Goal: Task Accomplishment & Management: Manage account settings

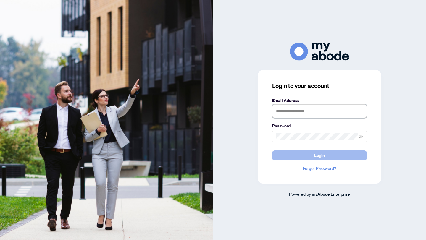
type input "**********"
click at [309, 154] on button "Login" at bounding box center [319, 156] width 95 height 10
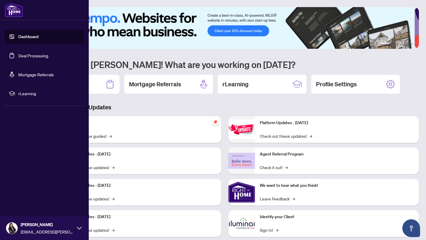
click at [18, 54] on link "Deal Processing" at bounding box center [33, 55] width 30 height 5
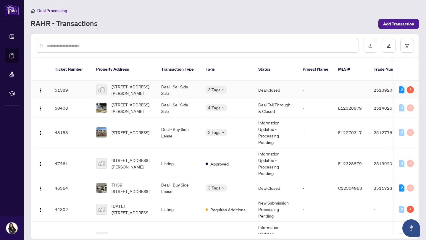
click at [162, 81] on td "Deal - Sell Side Sale" at bounding box center [179, 90] width 44 height 18
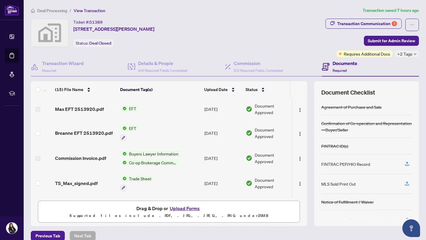
drag, startPoint x: 302, startPoint y: 103, endPoint x: 302, endPoint y: 100, distance: 3.3
click at [302, 102] on div "(15) File Name Document Tag(s) Upload Date Status (15) File Name Document Tag(s…" at bounding box center [225, 153] width 388 height 145
click at [94, 135] on span "Breanne EFT 2513920.pdf" at bounding box center [84, 133] width 58 height 7
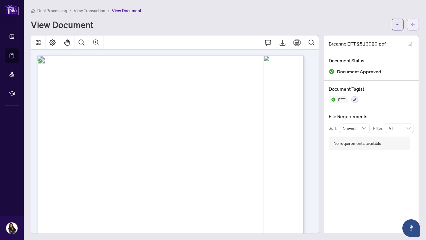
click at [407, 20] on button "button" at bounding box center [413, 25] width 12 height 12
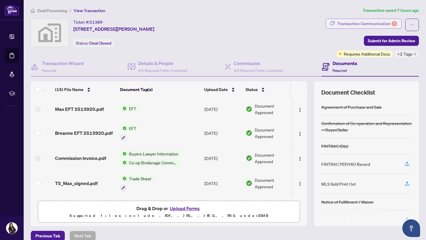
click at [380, 23] on div "Transaction Communication 5" at bounding box center [367, 23] width 60 height 9
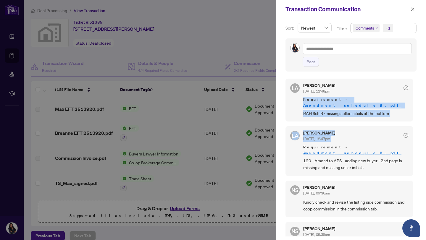
drag, startPoint x: 413, startPoint y: 94, endPoint x: 410, endPoint y: 136, distance: 41.8
click at [410, 136] on div "LA Luna Almuhanna Sep/24/2025, 12:48pm Requirement - Amendment___schedule_B_.pd…" at bounding box center [351, 156] width 131 height 162
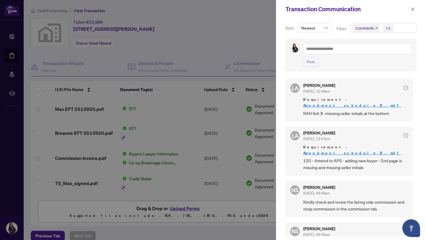
click at [376, 86] on div "Luna Almuhanna Sep/24/2025, 12:48pm" at bounding box center [355, 88] width 105 height 11
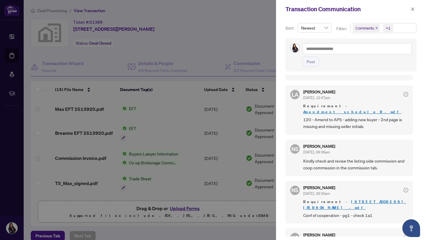
scroll to position [39, 0]
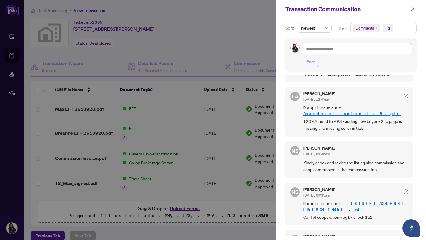
click at [361, 111] on link "Amendment___schedule_B_.pdf" at bounding box center [352, 113] width 98 height 5
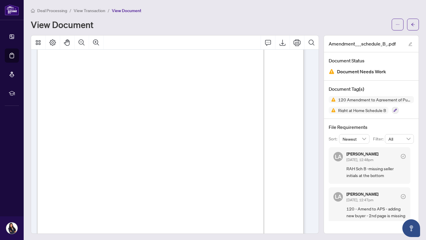
scroll to position [16, 0]
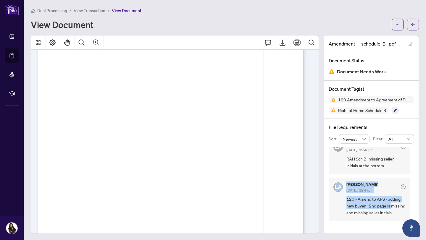
drag, startPoint x: 407, startPoint y: 202, endPoint x: 405, endPoint y: 168, distance: 33.5
click at [407, 169] on div "LA Luna Almuhanna Sep/24/2025, 12:48pm RAH Sch B -missing seller initials at th…" at bounding box center [371, 184] width 85 height 74
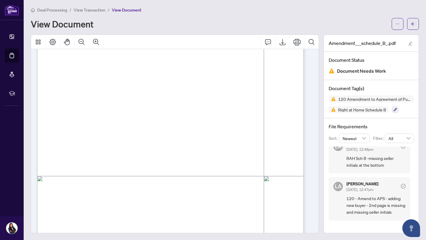
scroll to position [0, 0]
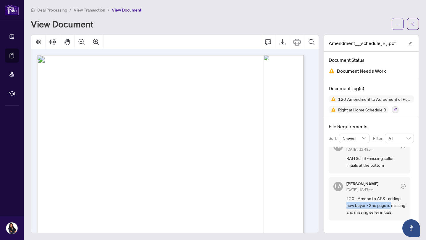
click at [406, 196] on div "LA Luna Almuhanna Sep/24/2025, 12:48pm RAH Sch B -missing seller initials at th…" at bounding box center [371, 184] width 85 height 74
click at [407, 23] on button "button" at bounding box center [413, 24] width 12 height 12
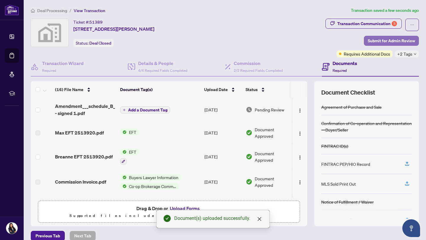
click at [390, 43] on span "Submit for Admin Review" at bounding box center [391, 40] width 47 height 9
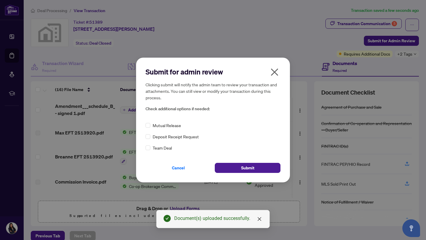
click at [257, 173] on div "Submit for admin review Clicking submit will notify the admin team to review yo…" at bounding box center [213, 120] width 154 height 125
click at [257, 168] on button "Submit" at bounding box center [248, 168] width 66 height 10
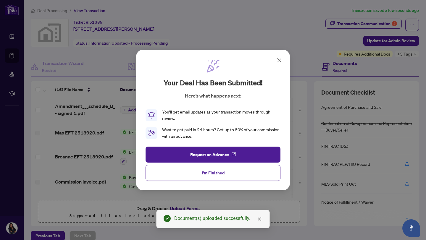
click at [280, 59] on icon at bounding box center [280, 61] width 4 height 4
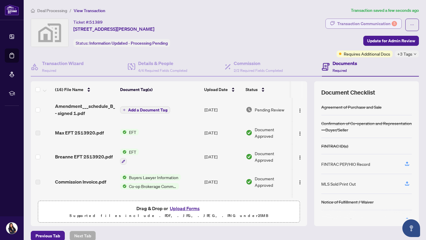
click at [346, 24] on div "Transaction Communication 5" at bounding box center [367, 23] width 60 height 9
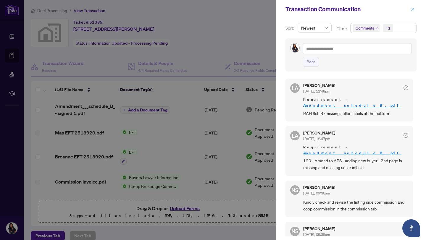
click at [415, 10] on icon "close" at bounding box center [413, 9] width 4 height 4
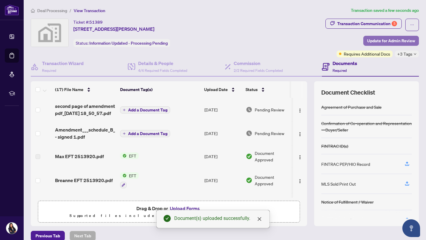
click at [367, 42] on span "Update for Admin Review" at bounding box center [391, 40] width 48 height 9
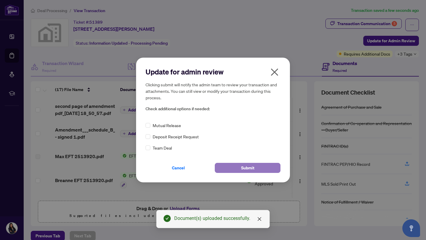
click at [228, 168] on button "Submit" at bounding box center [248, 168] width 66 height 10
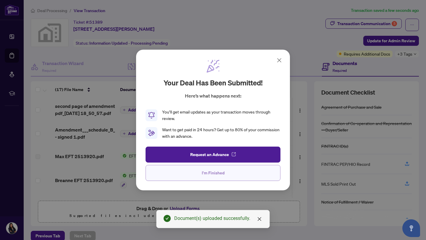
click at [249, 172] on button "I'm Finished" at bounding box center [213, 173] width 135 height 16
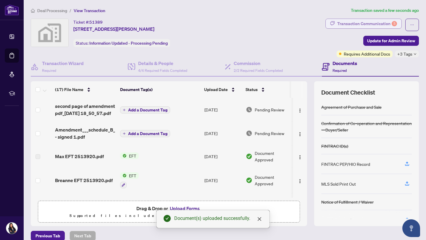
click at [367, 24] on div "Transaction Communication 5" at bounding box center [367, 23] width 60 height 9
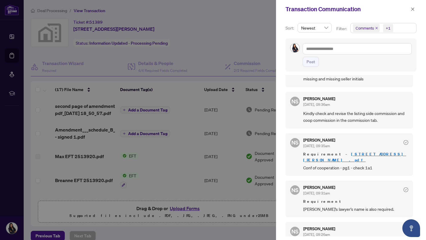
scroll to position [90, 0]
click at [338, 151] on link "[STREET_ADDRESS][PERSON_NAME] .pdf" at bounding box center [354, 156] width 103 height 11
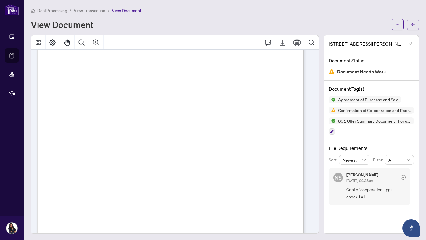
scroll to position [502, 0]
click at [85, 39] on button "Zoom Out" at bounding box center [82, 43] width 14 height 14
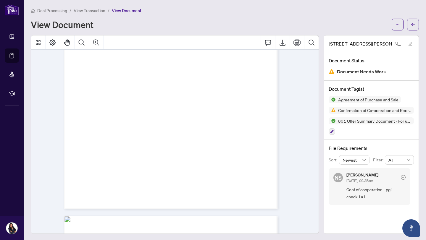
scroll to position [1858, 0]
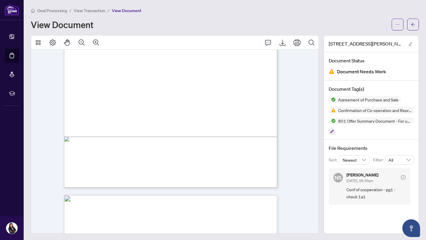
drag, startPoint x: 314, startPoint y: 177, endPoint x: 312, endPoint y: 184, distance: 7.0
click at [312, 184] on div at bounding box center [175, 134] width 288 height 199
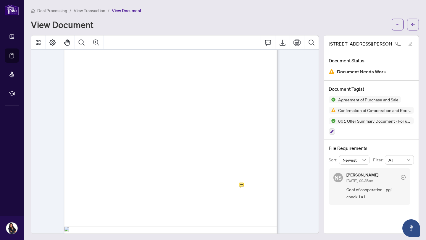
scroll to position [2039, 0]
click at [224, 165] on div "Page 8" at bounding box center [193, 183] width 259 height 338
click at [412, 20] on button "button" at bounding box center [413, 25] width 12 height 12
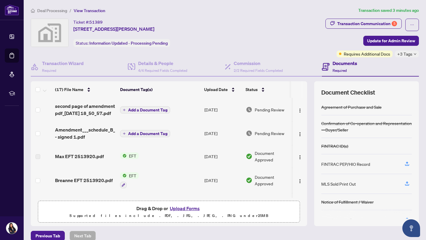
click at [300, 103] on td at bounding box center [300, 110] width 14 height 24
drag, startPoint x: 300, startPoint y: 103, endPoint x: 301, endPoint y: 112, distance: 9.5
click at [301, 112] on div "(17) File Name Document Tag(s) Upload Date Status second page of amendment pdf_…" at bounding box center [169, 148] width 276 height 100
click at [209, 112] on td "Oct/07/2025" at bounding box center [222, 110] width 41 height 24
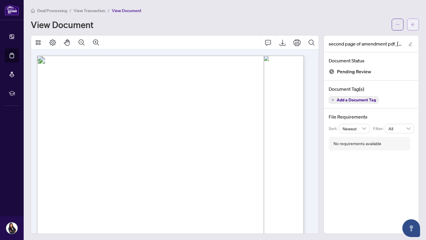
click at [411, 27] on button "button" at bounding box center [413, 25] width 12 height 12
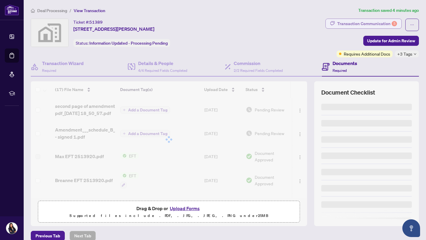
click at [357, 26] on div "Transaction Communication 5" at bounding box center [367, 23] width 60 height 9
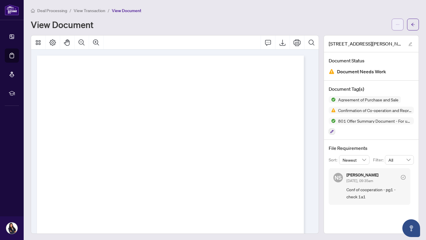
click at [396, 26] on icon "ellipsis" at bounding box center [398, 24] width 4 height 4
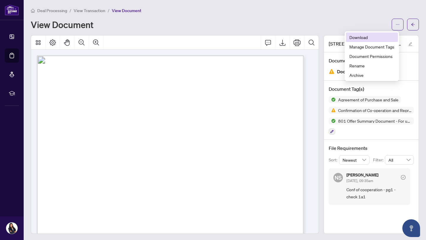
click at [361, 40] on span "Download" at bounding box center [371, 37] width 45 height 7
